Goal: Information Seeking & Learning: Learn about a topic

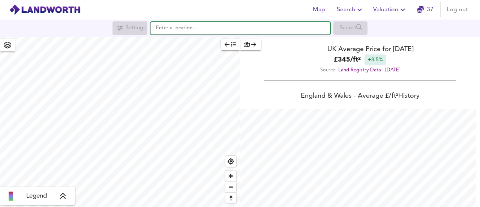
click at [197, 27] on input "text" at bounding box center [241, 28] width 180 height 13
paste input "SO19 5LB"
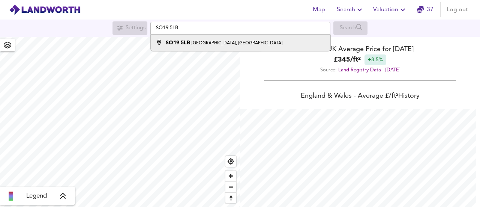
click at [280, 41] on div "SO19 [STREET_ADDRESS]" at bounding box center [239, 43] width 172 height 8
type input "[STREET_ADDRESS]"
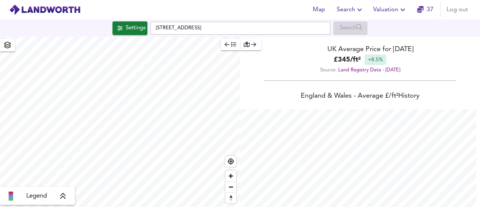
checkbox input "false"
checkbox input "true"
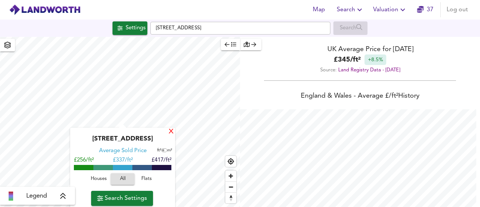
click at [174, 133] on div "X" at bounding box center [171, 131] width 6 height 7
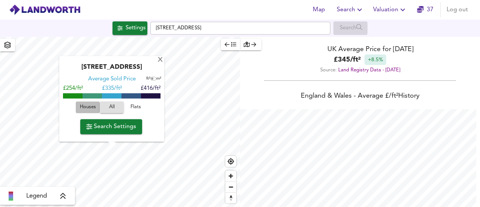
click at [95, 107] on span "Houses" at bounding box center [88, 107] width 20 height 9
click at [110, 107] on span "All" at bounding box center [112, 107] width 20 height 9
click at [97, 107] on span "Houses" at bounding box center [88, 107] width 20 height 9
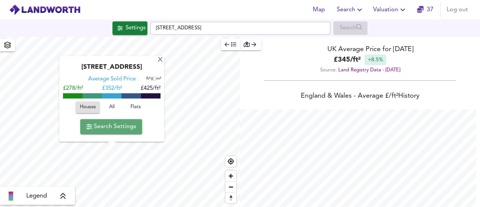
click at [108, 123] on span "Search Settings" at bounding box center [111, 126] width 50 height 11
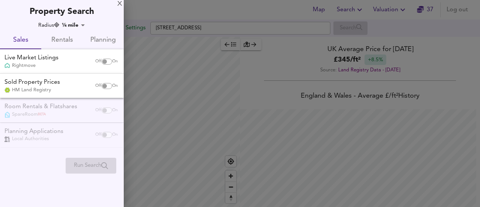
click at [107, 55] on div "Off On" at bounding box center [107, 61] width 32 height 15
checkbox input "true"
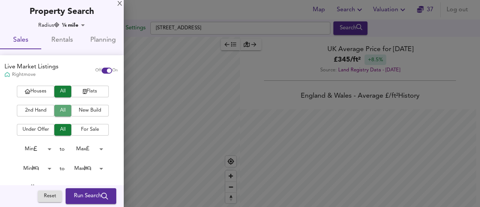
click at [62, 112] on span "All" at bounding box center [62, 110] width 9 height 9
click at [68, 112] on button "All" at bounding box center [62, 111] width 17 height 12
click at [74, 197] on span "Run Search" at bounding box center [91, 196] width 34 height 10
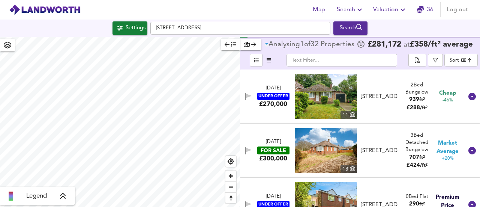
click at [264, 151] on div "FOR SALE" at bounding box center [273, 150] width 32 height 8
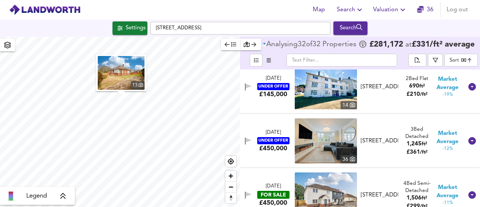
scroll to position [244, 0]
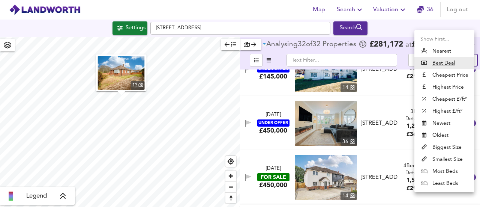
click at [459, 64] on body "Map Search Valuation 36 Log out Settings [STREET_ADDRESS] Search 13 Legend Anal…" at bounding box center [240, 103] width 480 height 207
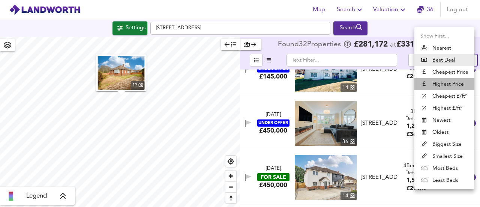
click at [453, 82] on li "Highest Price" at bounding box center [445, 84] width 60 height 12
type input "expensive"
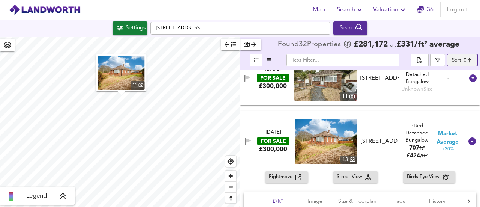
scroll to position [775, 0]
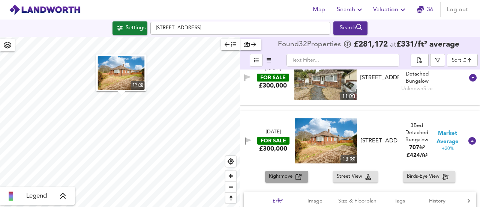
click at [275, 176] on span "Rightmove" at bounding box center [282, 176] width 27 height 9
